Goal: Transaction & Acquisition: Purchase product/service

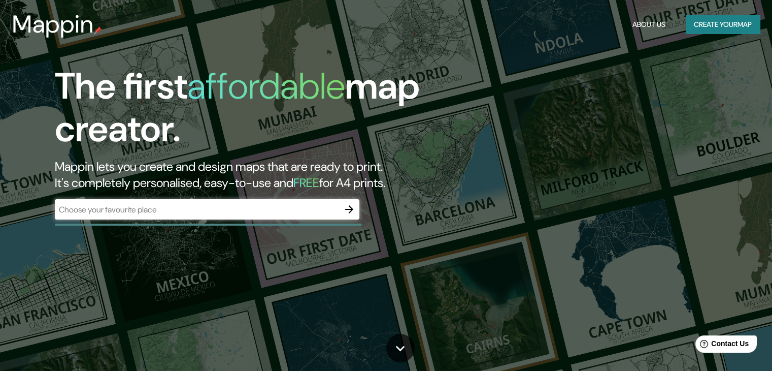
click at [244, 216] on div "​" at bounding box center [207, 209] width 305 height 20
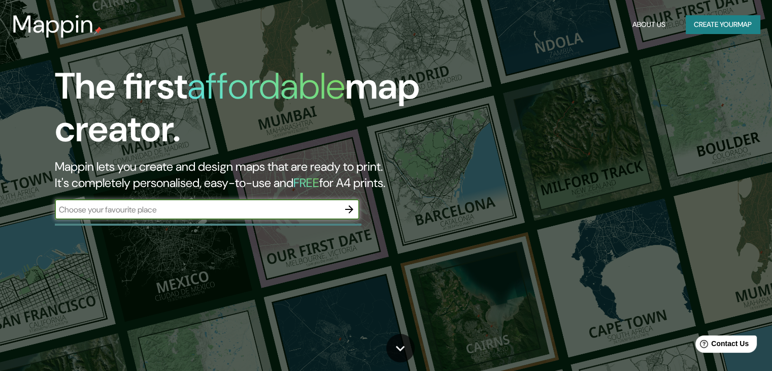
click at [245, 212] on input "text" at bounding box center [197, 210] width 284 height 12
type input "querétaro"
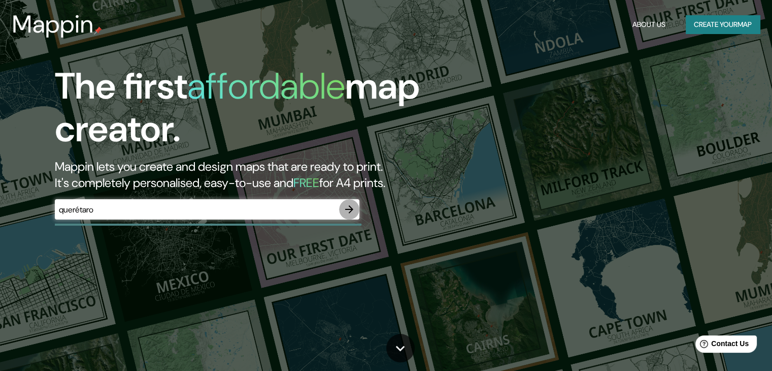
click at [351, 212] on icon "button" at bounding box center [349, 209] width 12 height 12
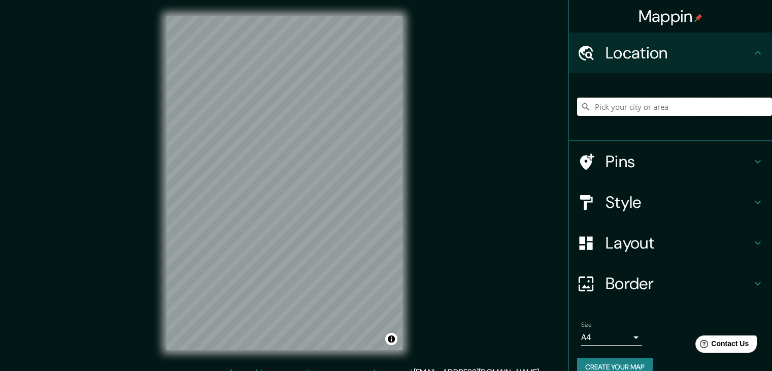
click at [656, 108] on input "Pick your city or area" at bounding box center [674, 106] width 195 height 18
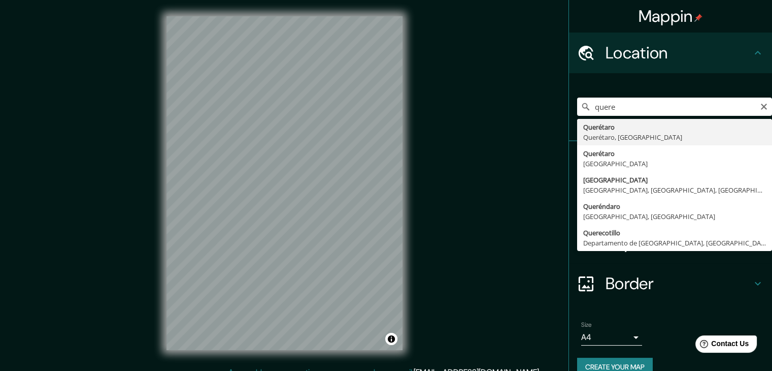
type input "Querétaro, [GEOGRAPHIC_DATA], [GEOGRAPHIC_DATA]"
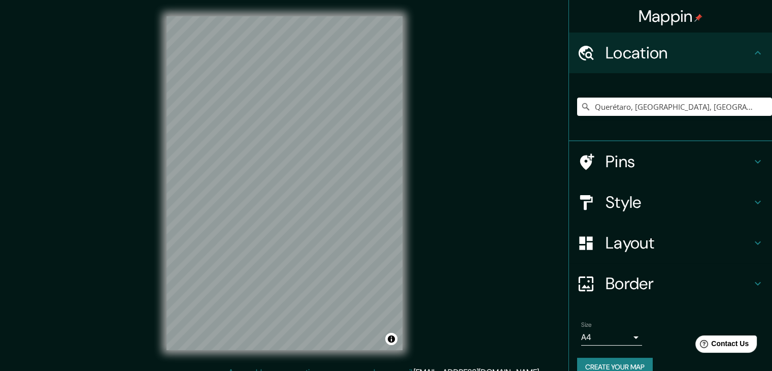
click at [642, 192] on h4 "Style" at bounding box center [679, 202] width 146 height 20
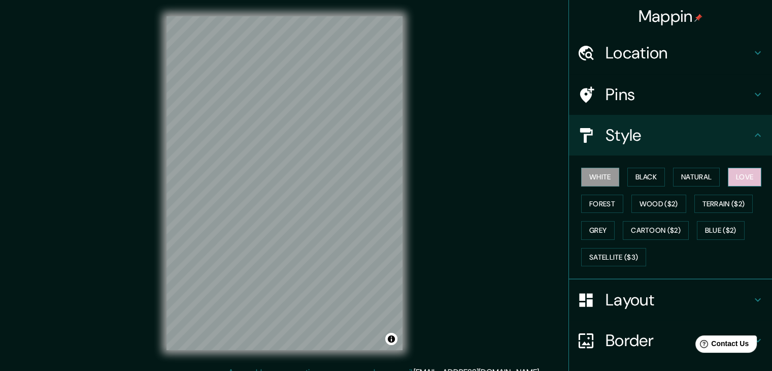
click at [728, 181] on button "Love" at bounding box center [745, 177] width 34 height 19
click at [733, 146] on div "Style" at bounding box center [670, 135] width 203 height 41
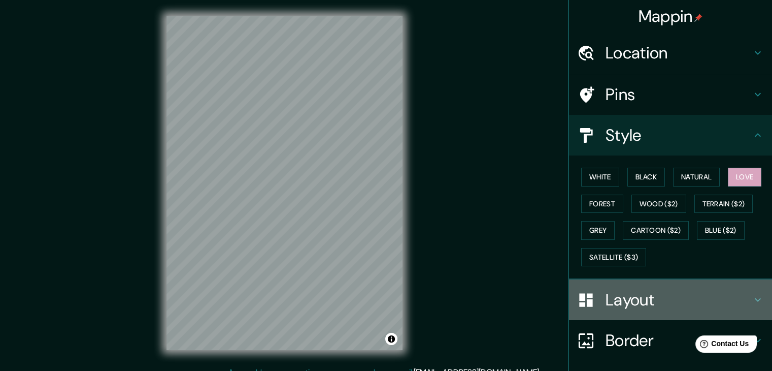
click at [733, 305] on h4 "Layout" at bounding box center [679, 299] width 146 height 20
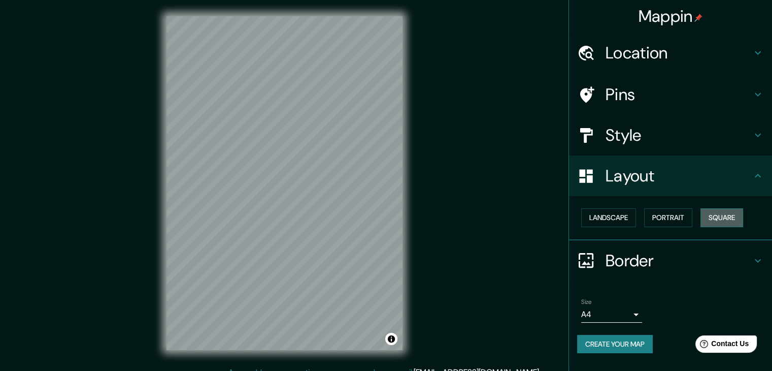
click at [731, 223] on button "Square" at bounding box center [722, 217] width 43 height 19
